Goal: Task Accomplishment & Management: Manage account settings

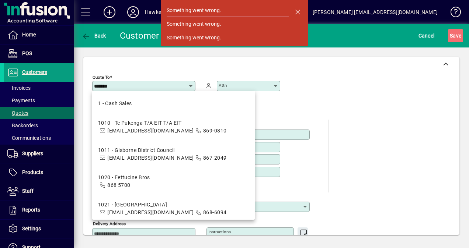
drag, startPoint x: 295, startPoint y: 11, endPoint x: 317, endPoint y: 10, distance: 21.4
click at [295, 11] on span "button" at bounding box center [297, 12] width 18 height 18
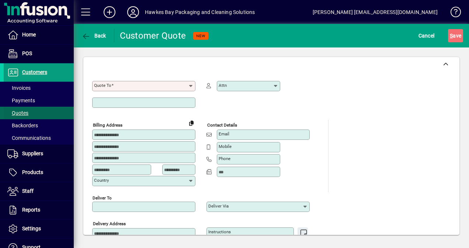
click at [18, 111] on span "Quotes" at bounding box center [17, 113] width 21 height 6
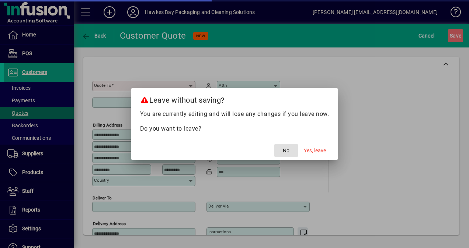
drag, startPoint x: 305, startPoint y: 150, endPoint x: 454, endPoint y: 137, distance: 149.0
click at [306, 149] on span "Yes, leave" at bounding box center [315, 151] width 22 height 8
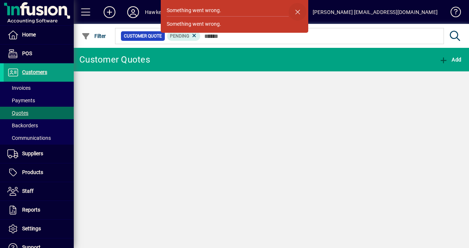
click at [296, 12] on span "button" at bounding box center [297, 12] width 18 height 18
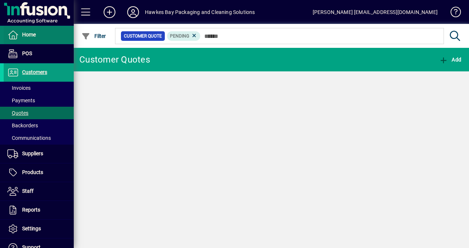
click at [24, 32] on span "Home" at bounding box center [29, 35] width 14 height 6
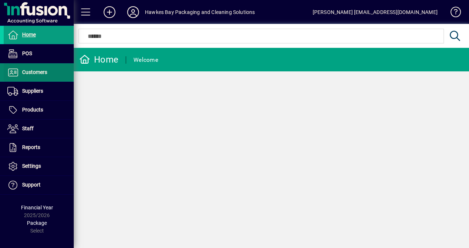
drag, startPoint x: 36, startPoint y: 71, endPoint x: 57, endPoint y: 75, distance: 21.3
click at [37, 71] on span "Customers" at bounding box center [34, 72] width 25 height 6
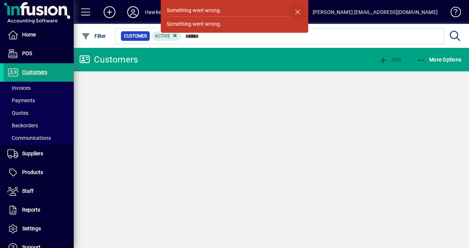
click at [297, 10] on span "button" at bounding box center [297, 12] width 18 height 18
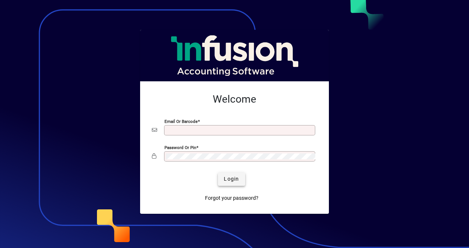
type input "**********"
click at [231, 177] on span "Login" at bounding box center [231, 179] width 15 height 8
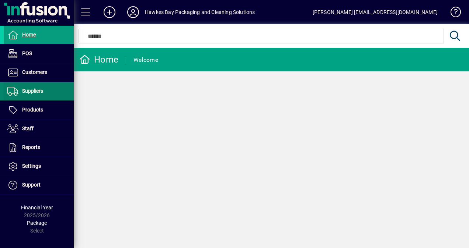
drag, startPoint x: 32, startPoint y: 70, endPoint x: 66, endPoint y: 88, distance: 38.2
click at [32, 70] on span "Customers" at bounding box center [34, 72] width 25 height 6
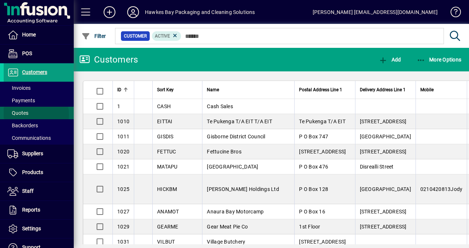
click at [20, 115] on span "Quotes" at bounding box center [17, 113] width 21 height 6
